Goal: Transaction & Acquisition: Book appointment/travel/reservation

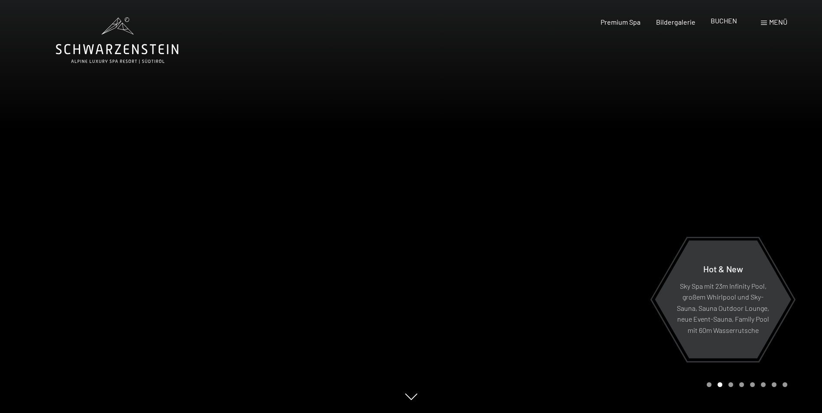
click at [723, 20] on span "BUCHEN" at bounding box center [724, 20] width 26 height 8
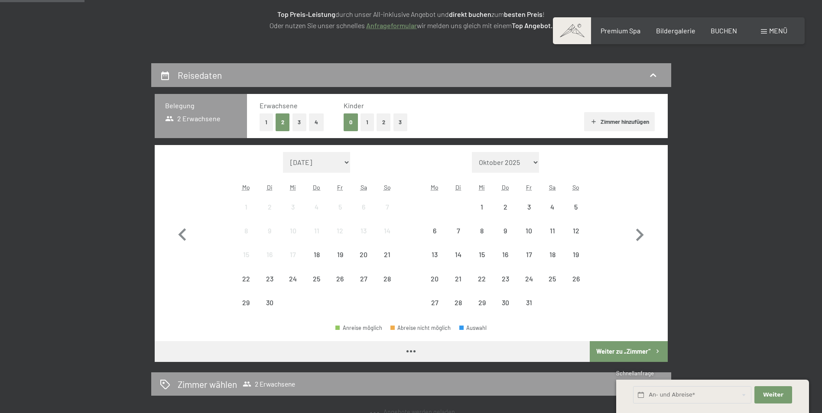
scroll to position [173, 0]
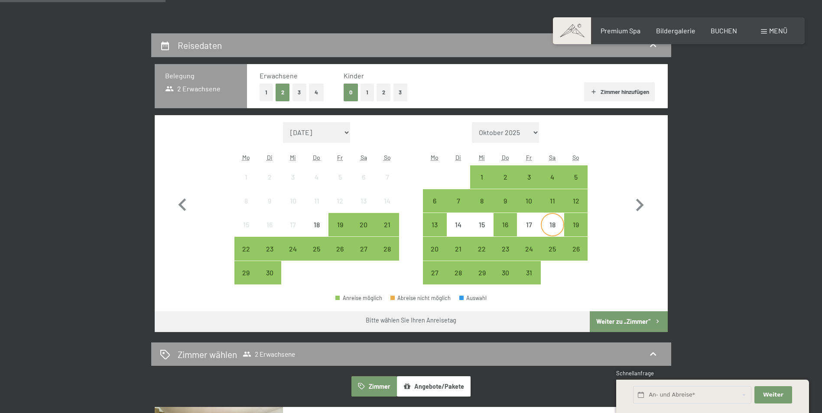
click at [549, 227] on div "18" at bounding box center [553, 232] width 22 height 22
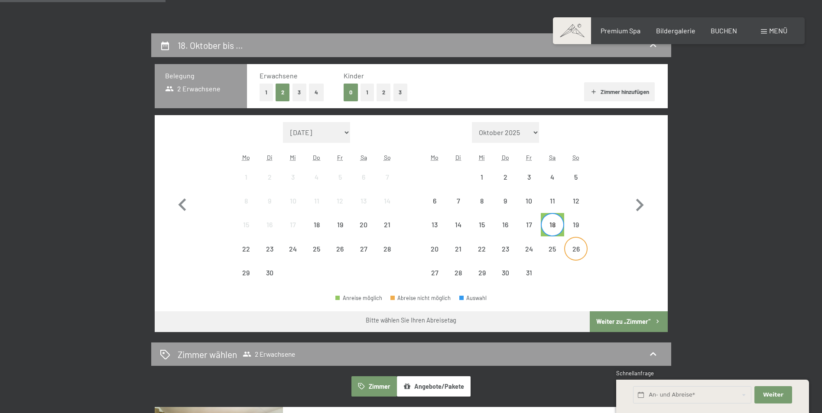
click at [575, 249] on div "26" at bounding box center [576, 257] width 22 height 22
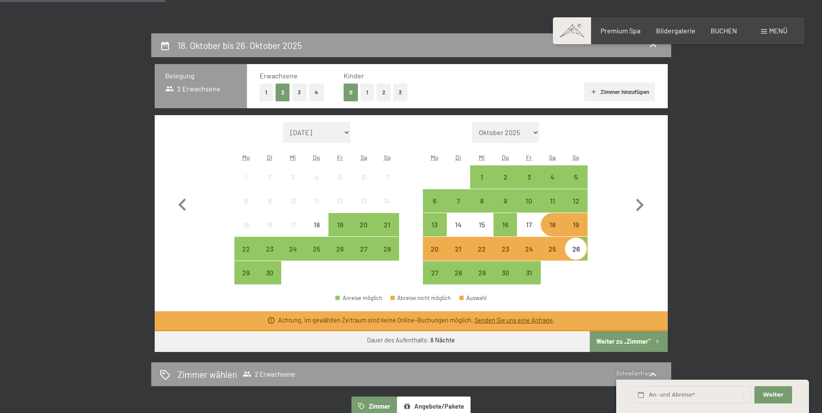
click at [613, 343] on button "Weiter zu „Zimmer“" at bounding box center [629, 342] width 78 height 21
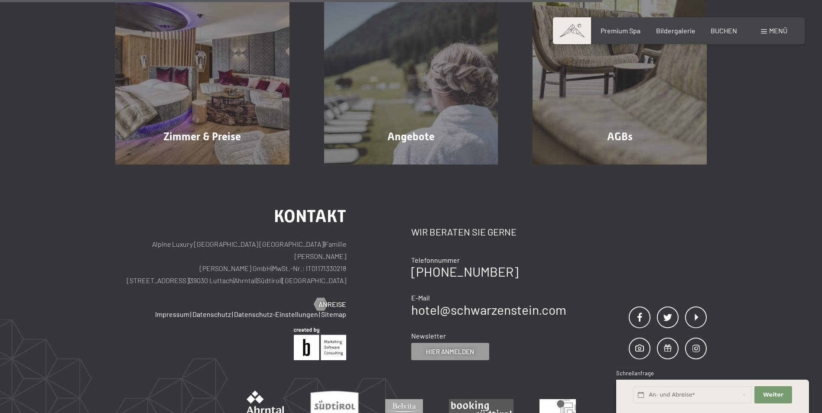
scroll to position [452, 0]
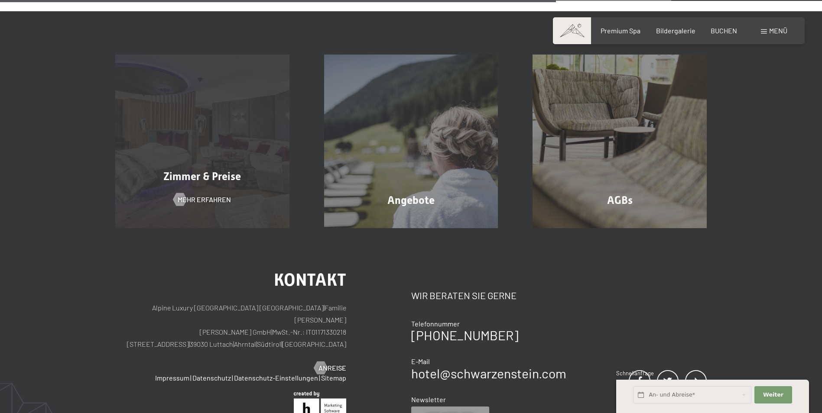
click at [198, 179] on span "Zimmer & Preise" at bounding box center [202, 176] width 78 height 13
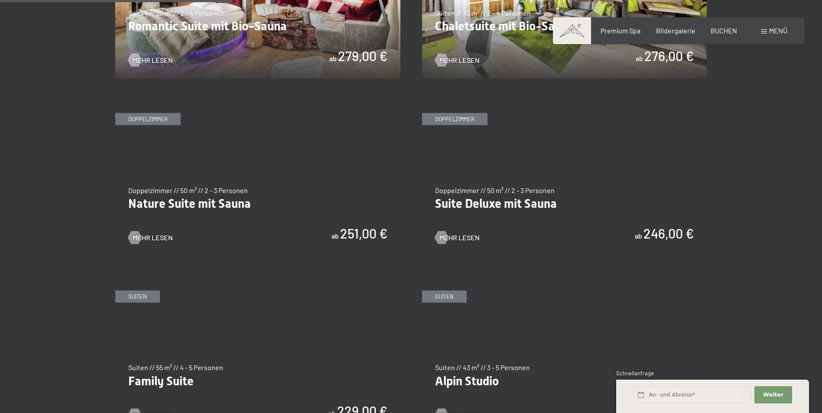
scroll to position [953, 0]
